Goal: Information Seeking & Learning: Learn about a topic

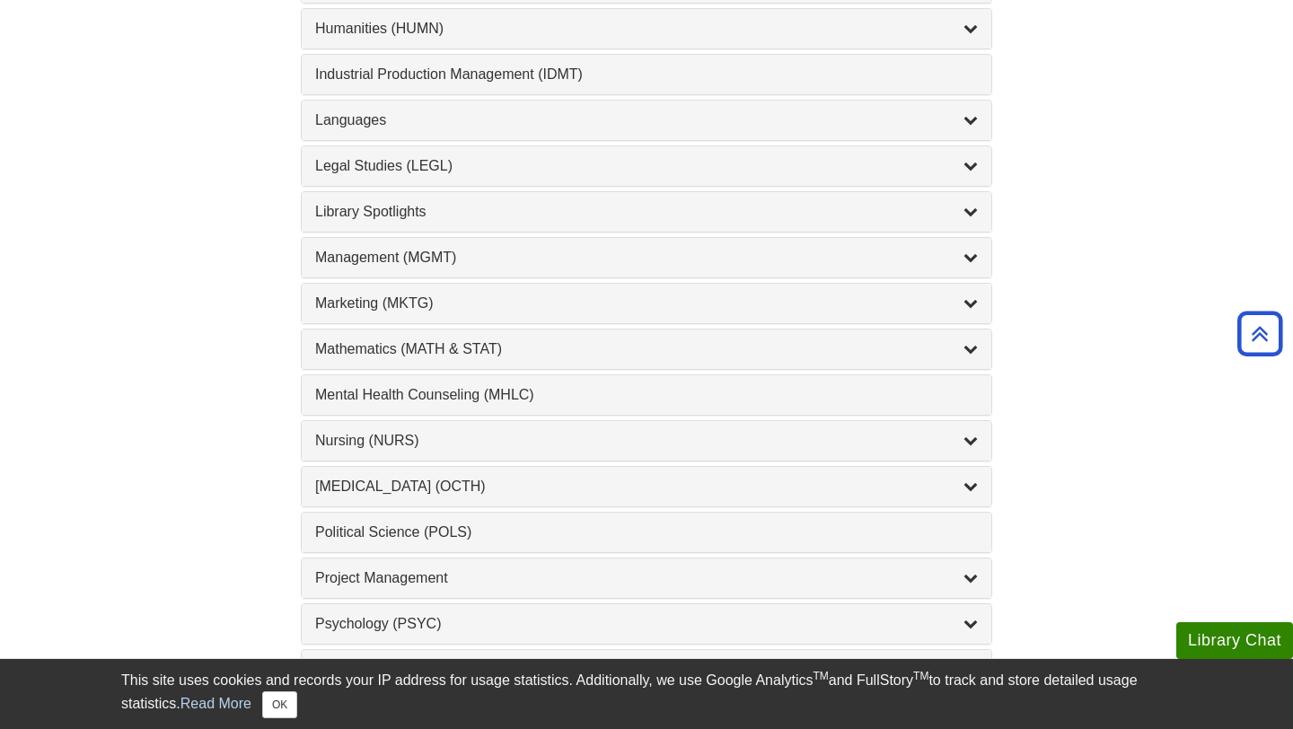
scroll to position [1435, 0]
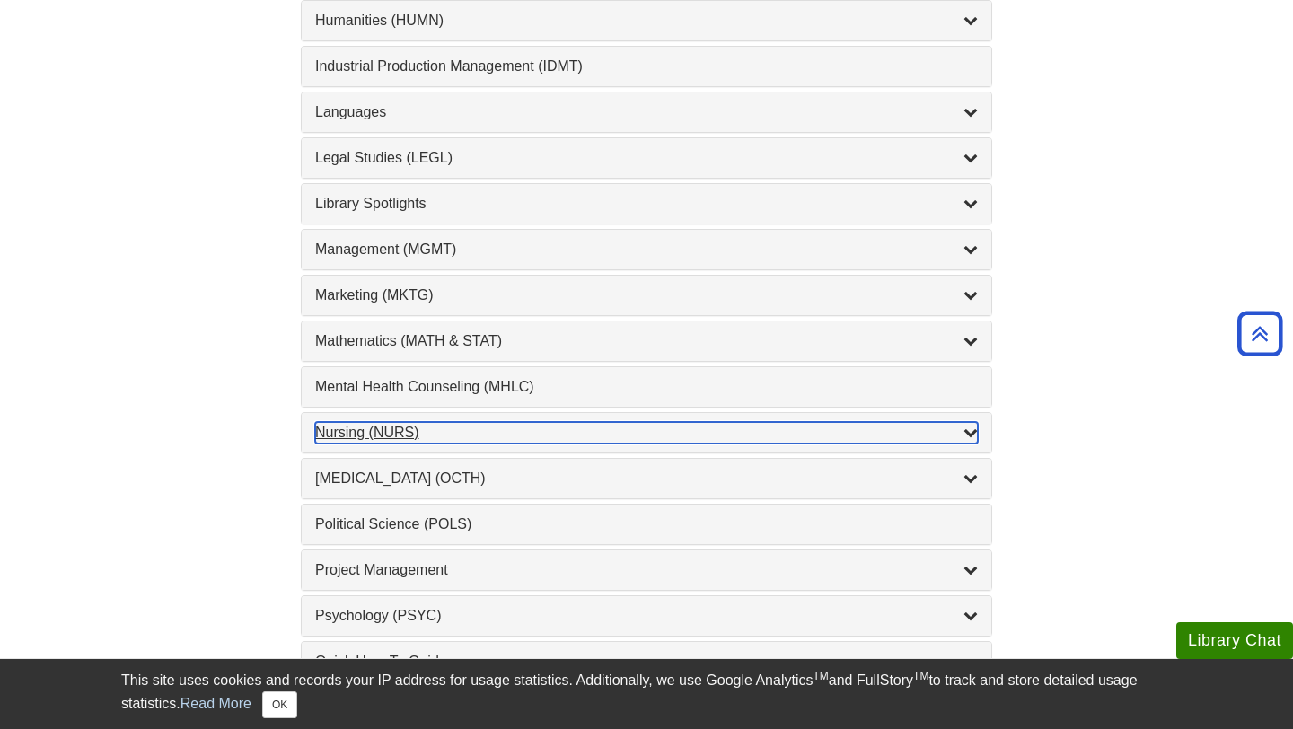
click at [546, 427] on div "Nursing (NURS) , 14 guides" at bounding box center [646, 433] width 663 height 22
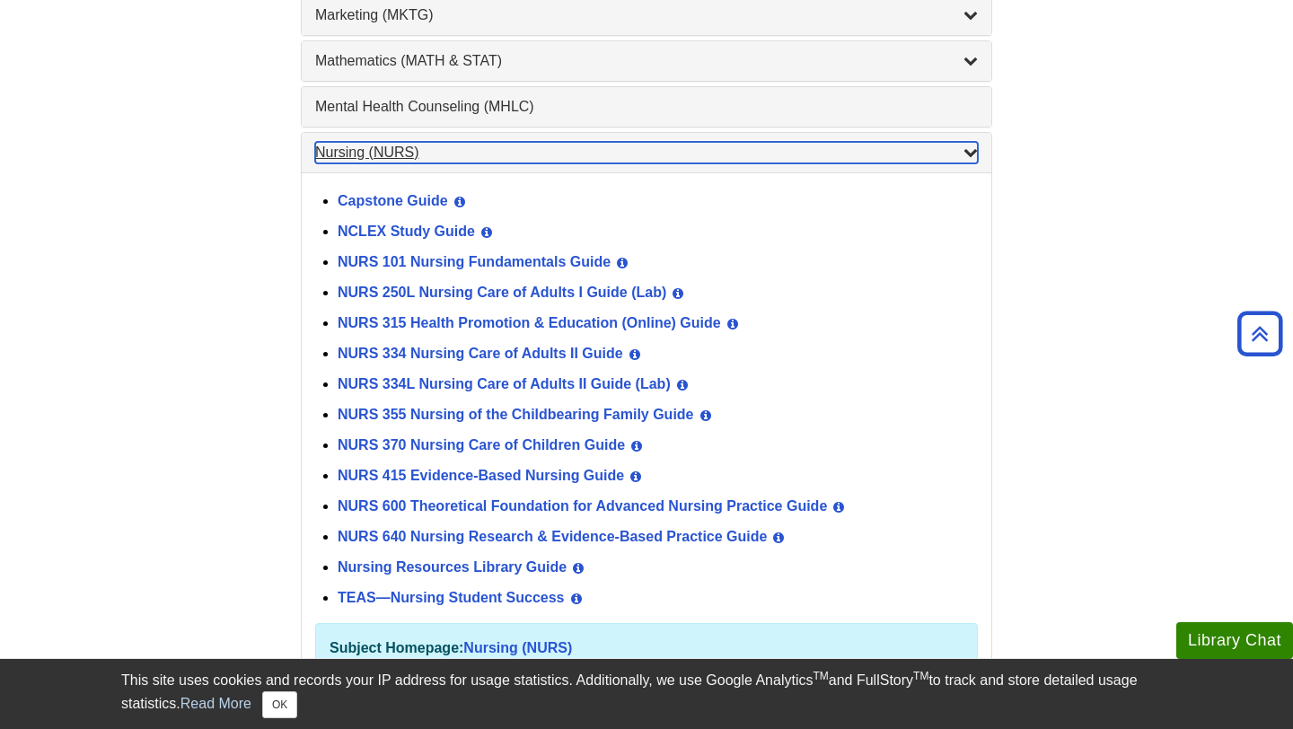
scroll to position [1716, 0]
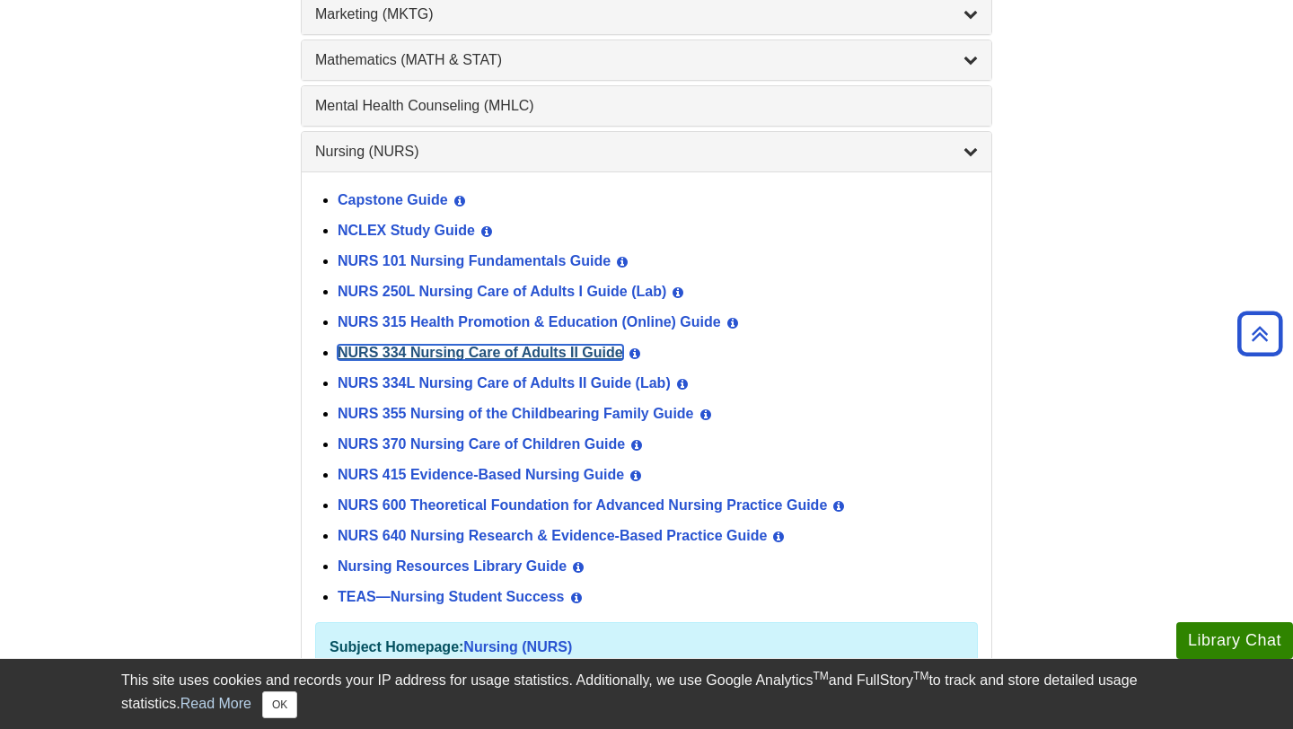
click at [564, 354] on link "NURS 334 Nursing Care of Adults II Guide" at bounding box center [481, 352] width 286 height 15
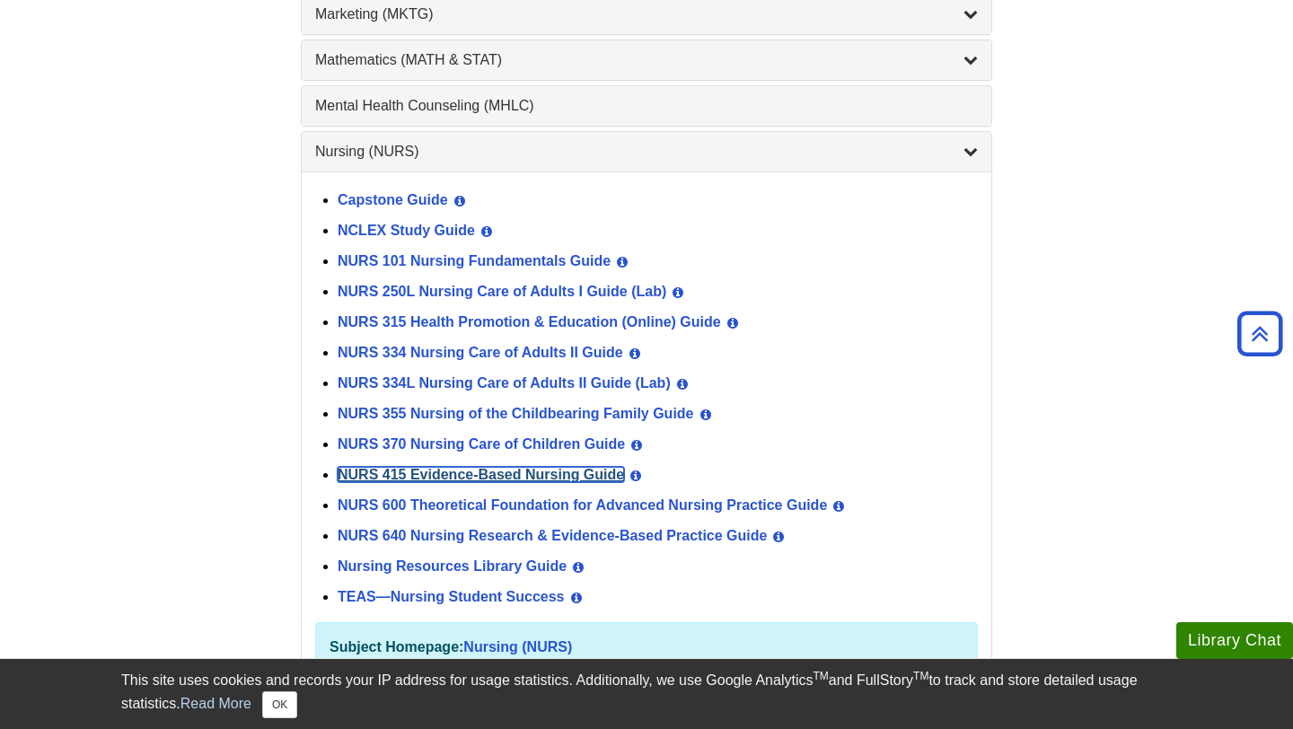
click at [558, 475] on link "NURS 415 Evidence-Based Nursing Guide" at bounding box center [481, 474] width 286 height 15
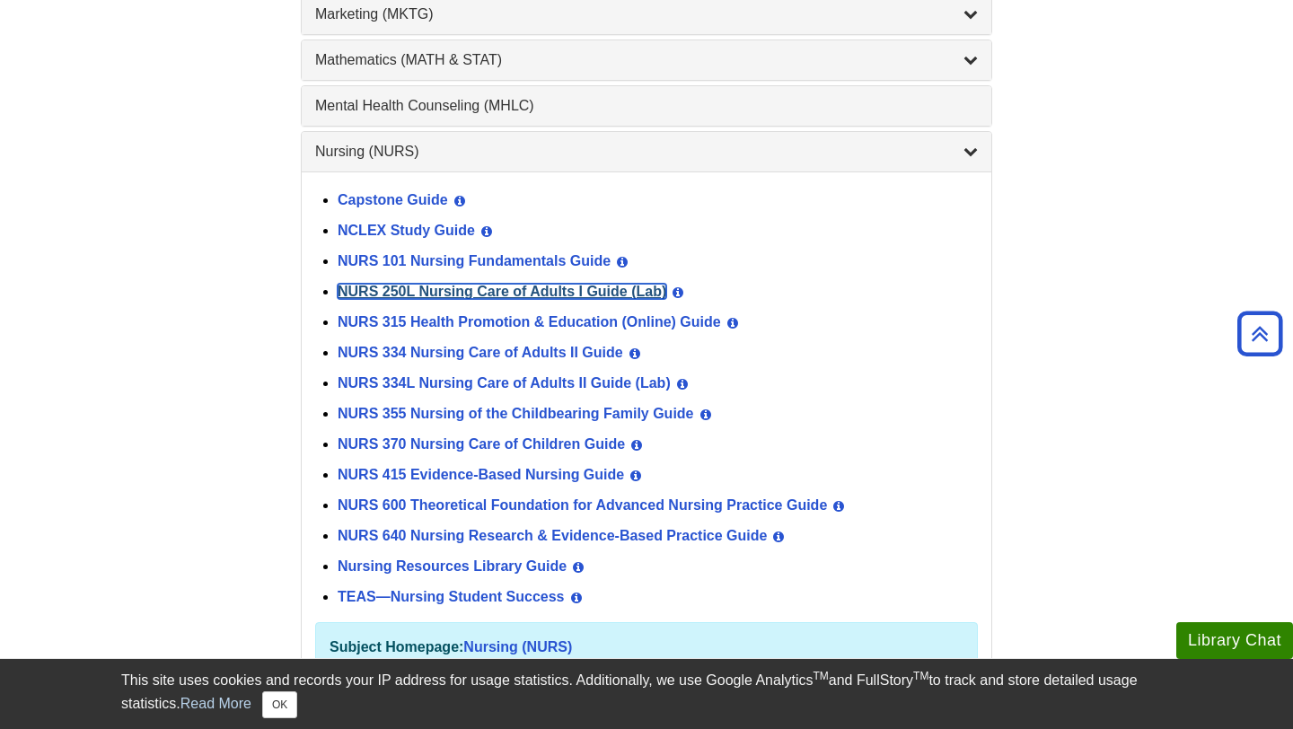
click at [514, 299] on link "NURS 250L Nursing Care of Adults I Guide (Lab)" at bounding box center [502, 291] width 329 height 15
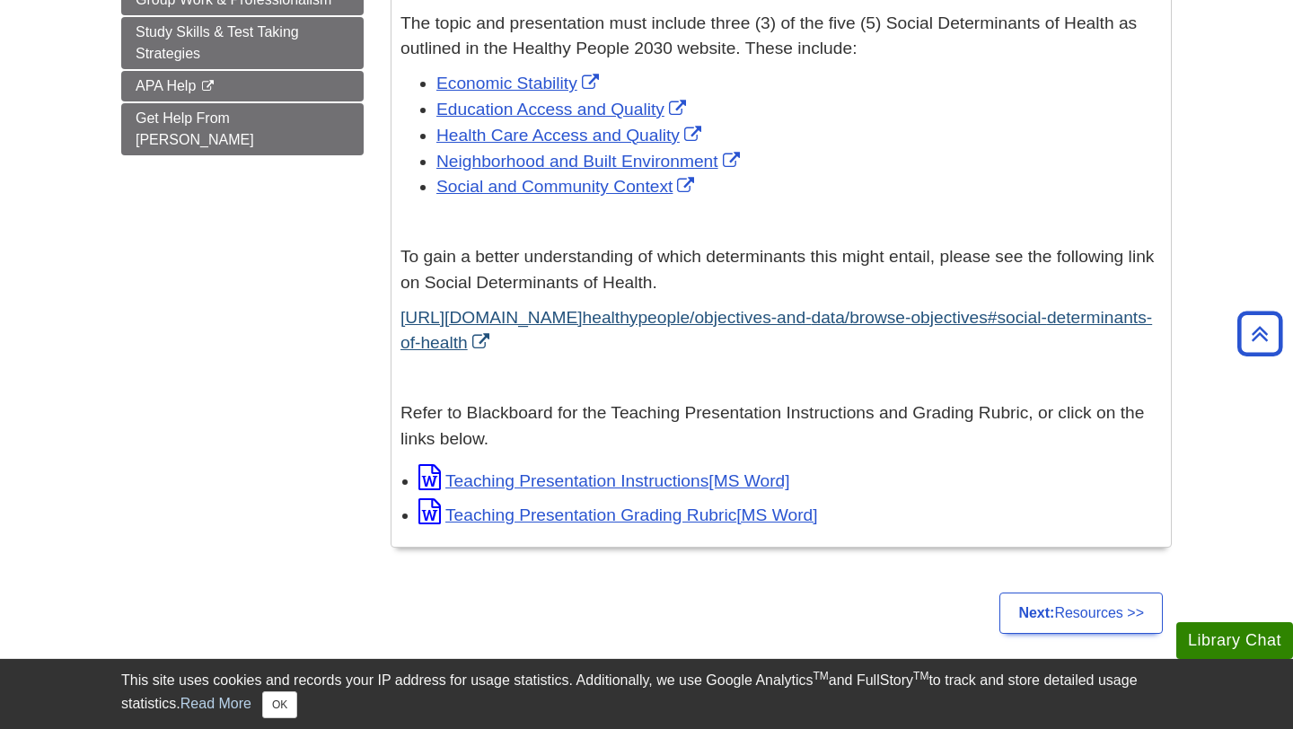
scroll to position [393, 0]
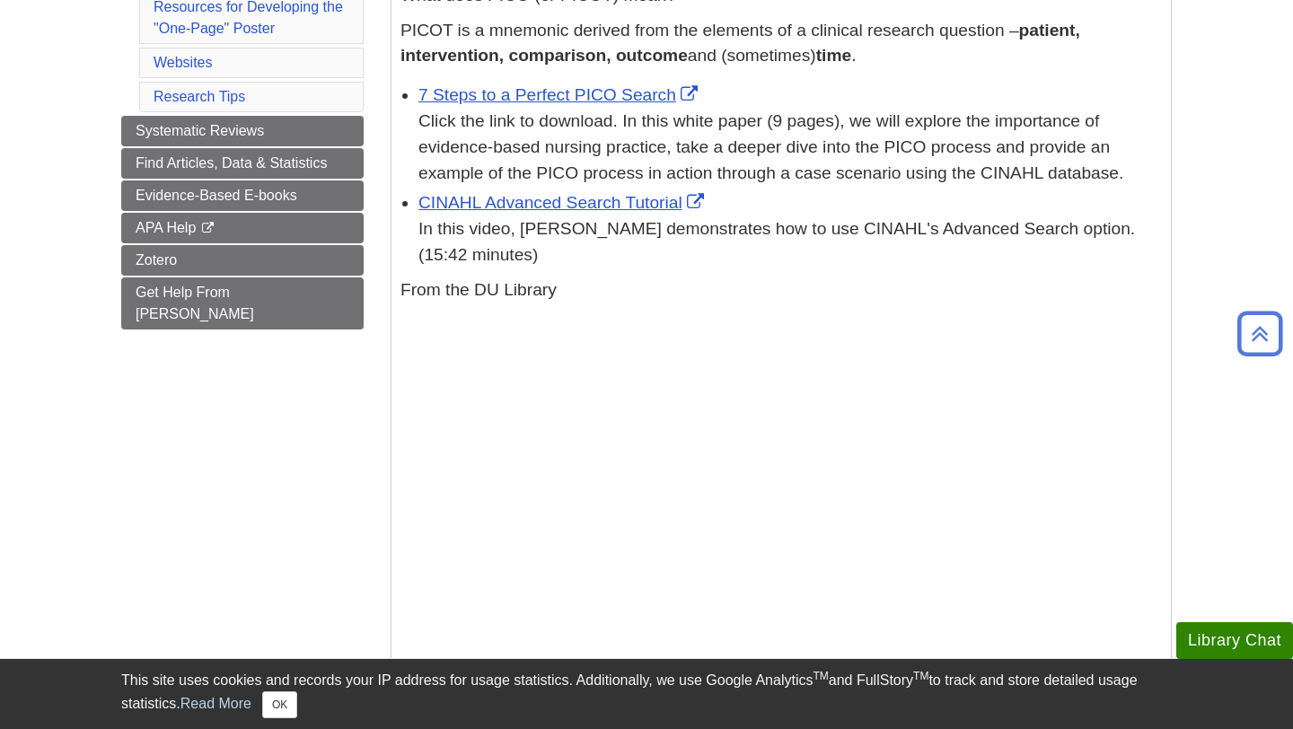
scroll to position [297, 0]
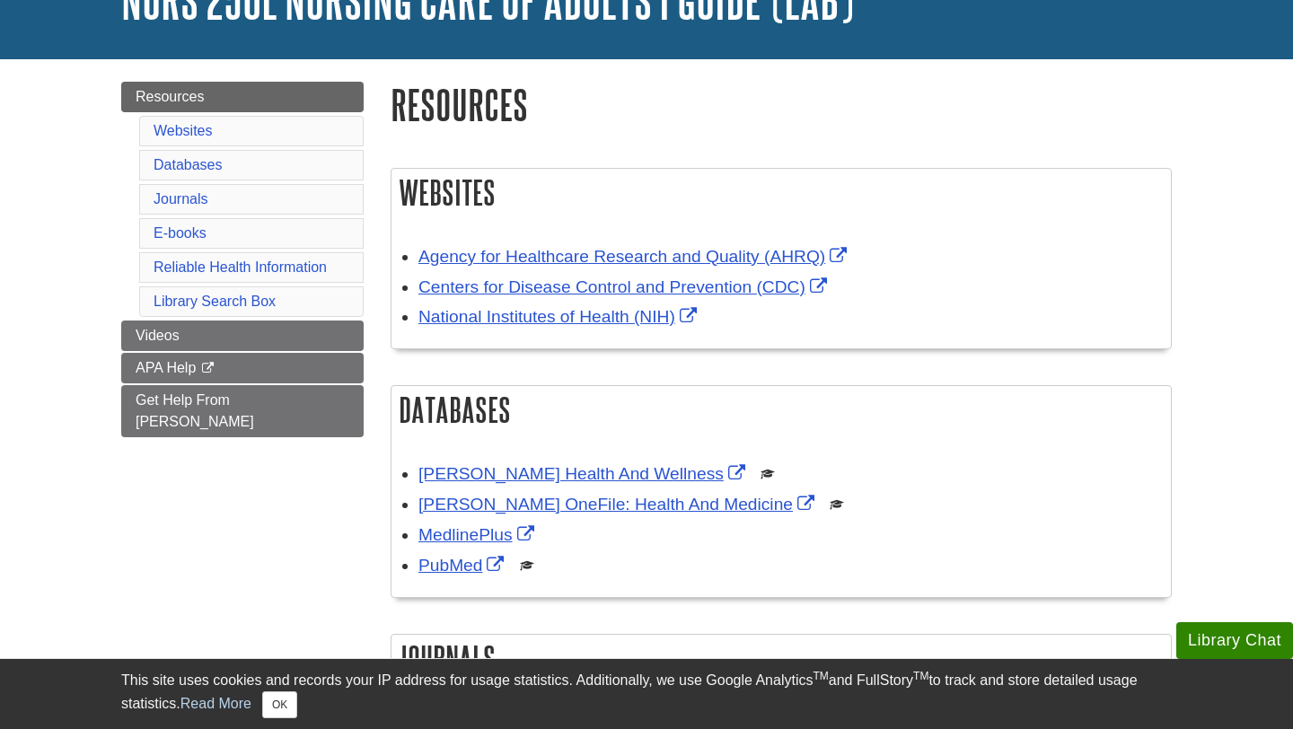
scroll to position [145, 0]
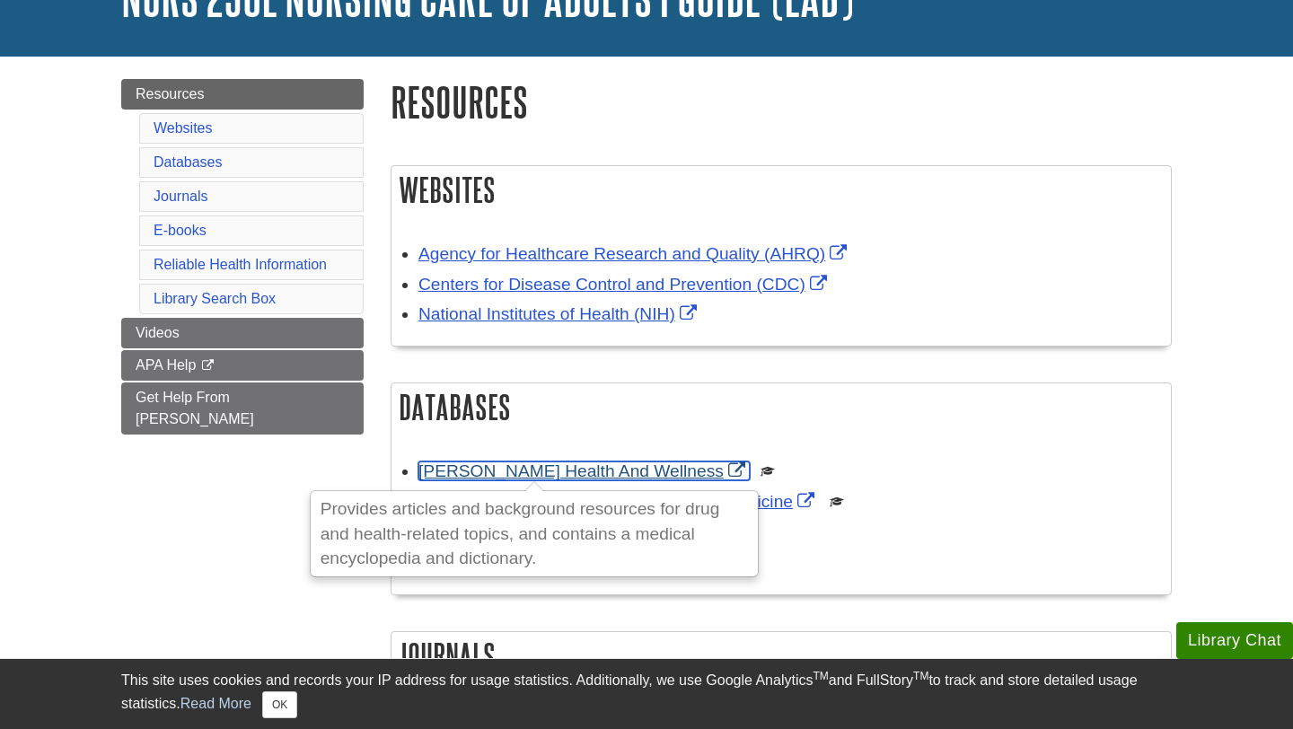
click at [507, 475] on link "Gale Health And Wellness" at bounding box center [583, 471] width 331 height 19
